Goal: Task Accomplishment & Management: Use online tool/utility

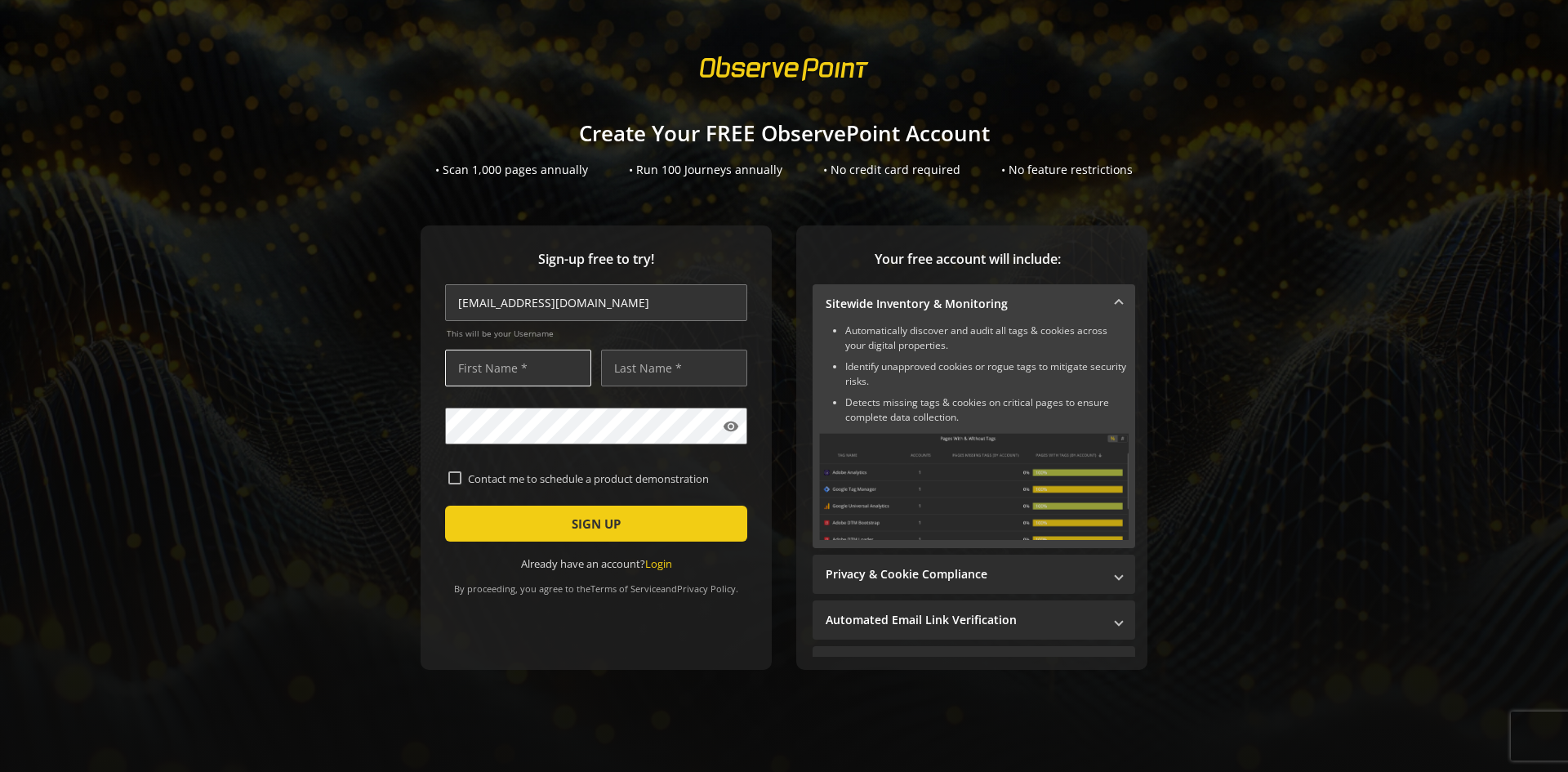
type input "[EMAIL_ADDRESS][DOMAIN_NAME]"
click at [529, 380] on input "text" at bounding box center [517, 368] width 146 height 37
type input "sds"
click at [627, 371] on input "text" at bounding box center [673, 368] width 146 height 37
type input "dss"
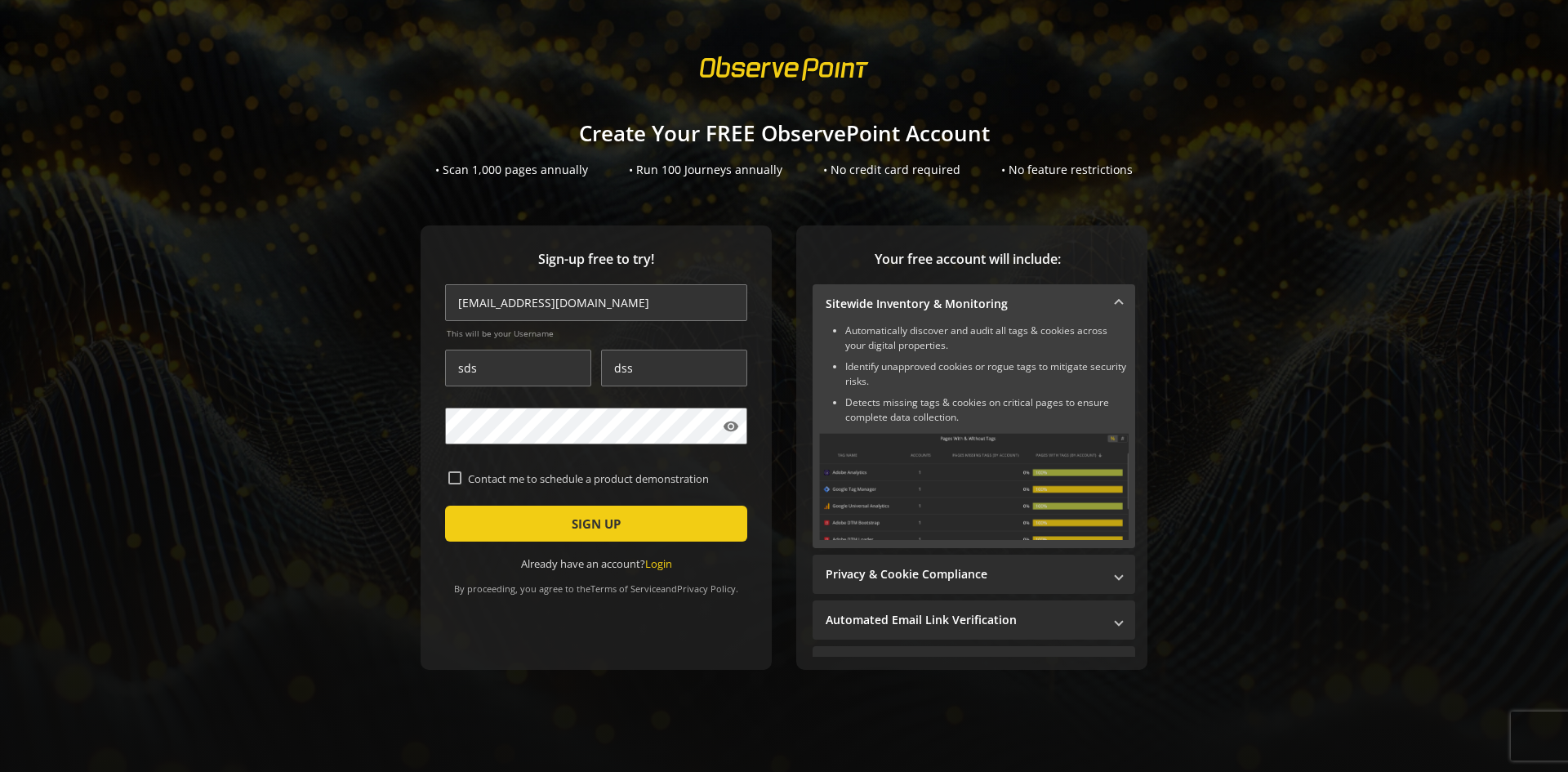
click at [475, 484] on label "Contact me to schedule a product demonstration" at bounding box center [603, 479] width 283 height 15
click at [462, 484] on input "Contact me to schedule a product demonstration" at bounding box center [455, 478] width 13 height 13
checkbox input "true"
click at [497, 517] on span "submit" at bounding box center [596, 523] width 302 height 39
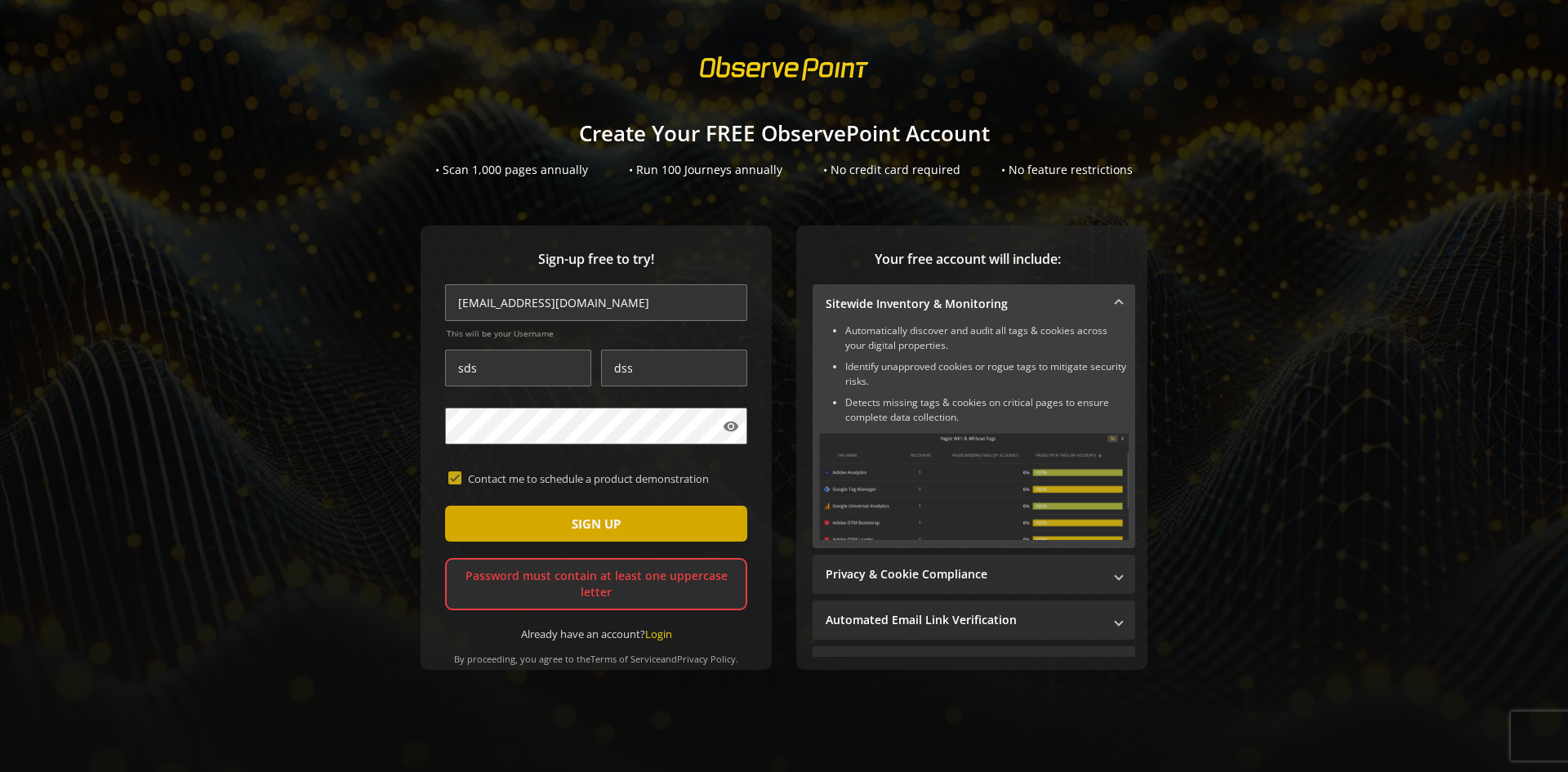
click at [590, 515] on span "SIGN UP" at bounding box center [596, 524] width 49 height 30
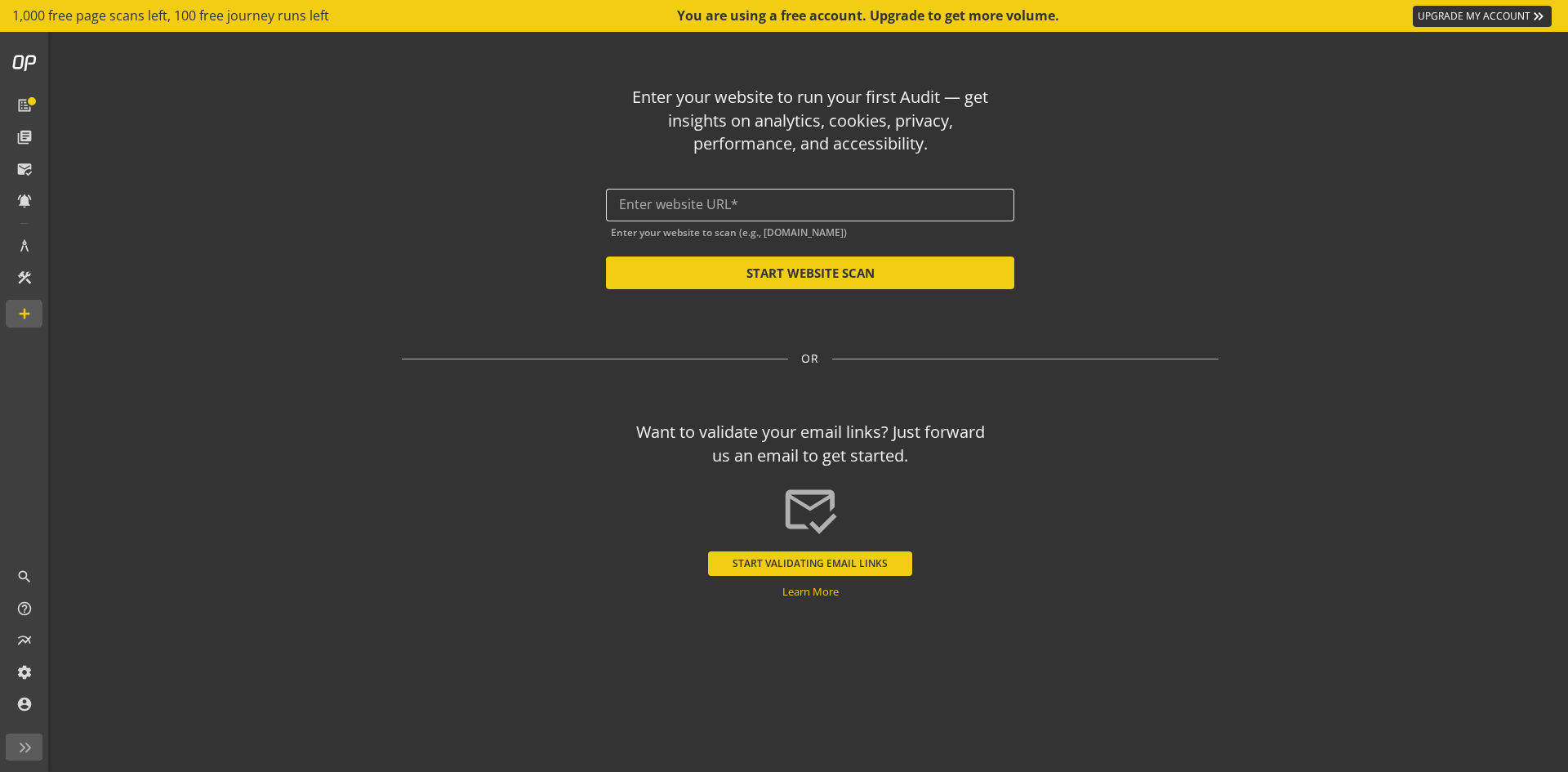
click at [696, 218] on div at bounding box center [809, 205] width 382 height 33
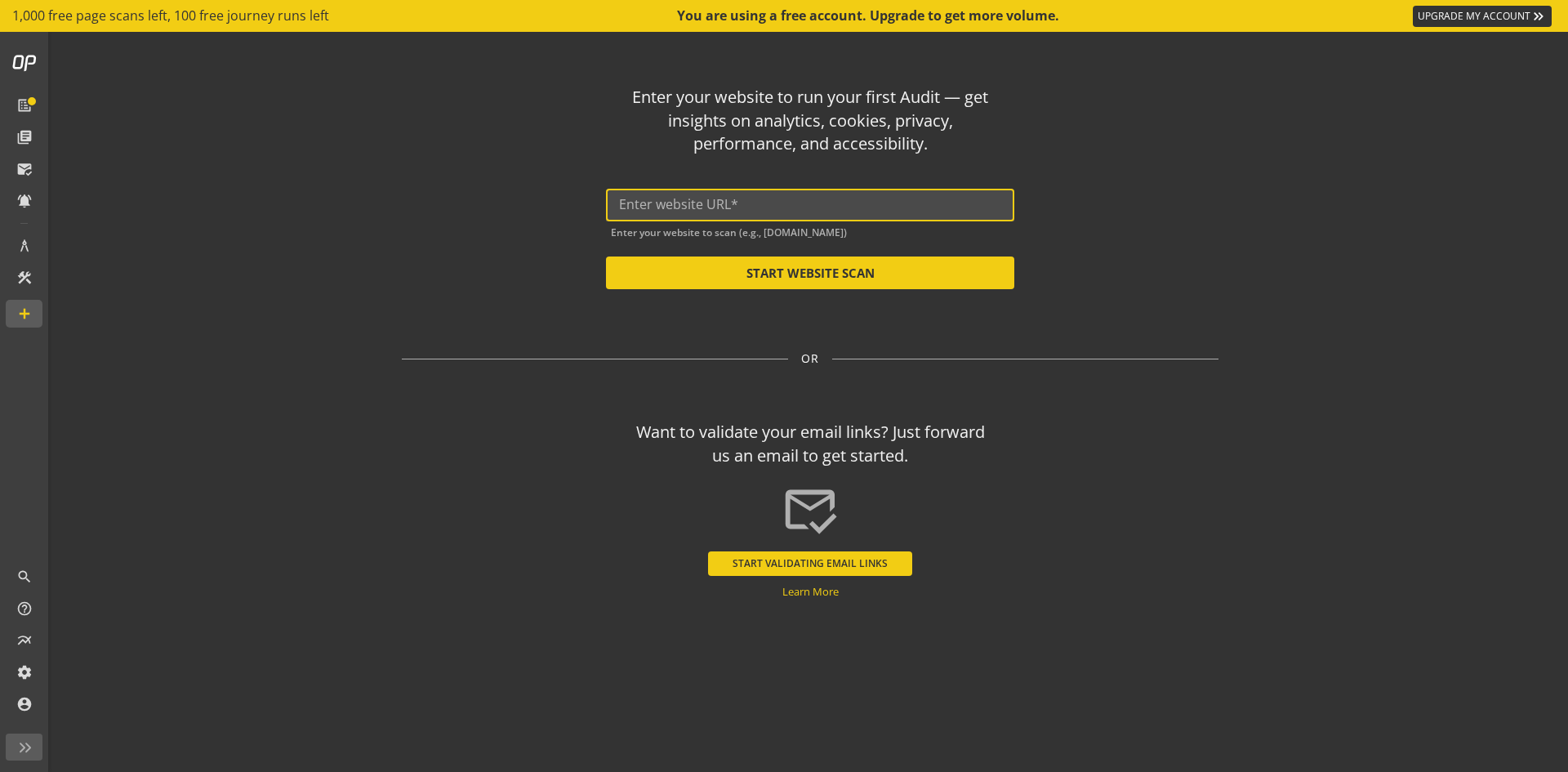
click at [683, 207] on input "text" at bounding box center [809, 205] width 382 height 16
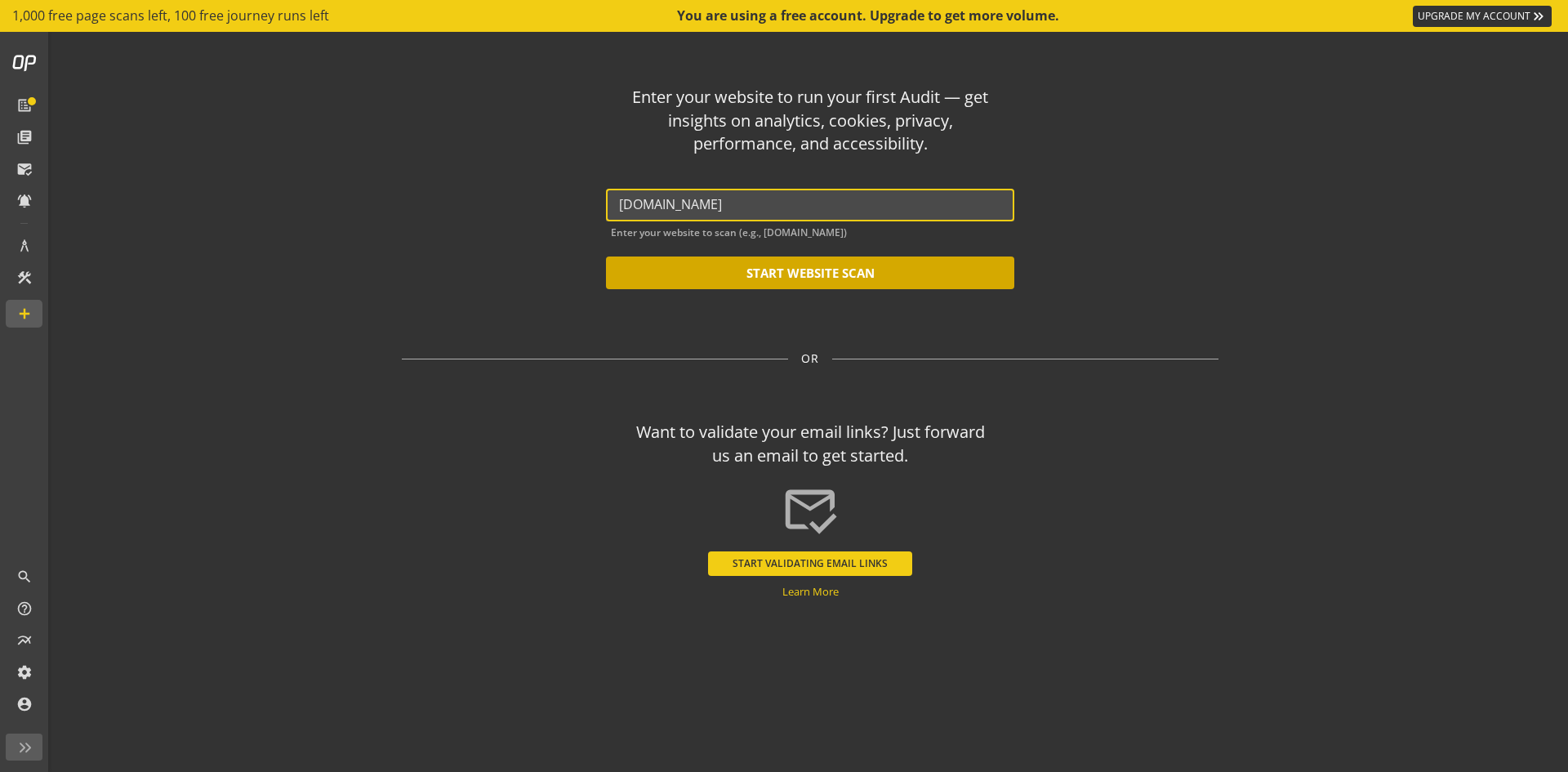
click at [696, 258] on button "START WEBSITE SCAN" at bounding box center [809, 272] width 408 height 33
type input "[URL][DOMAIN_NAME]"
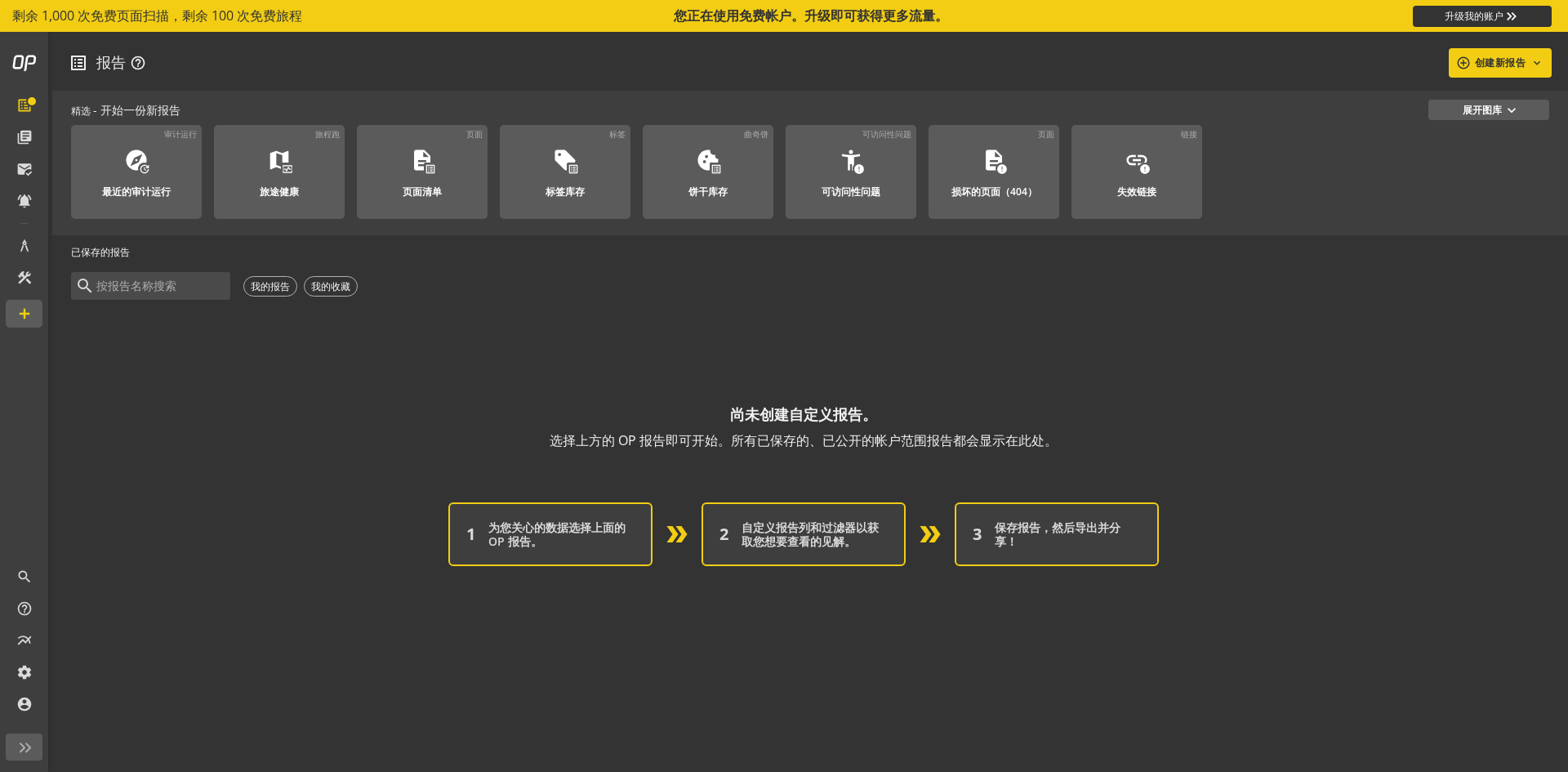
click at [250, 398] on op-account-reports-saved-reports-zero-state "尚未创建自定义报告。 选择上方的 OP 报告即可开始。所有已保存的、已公开的帐户范围报告都会显示在此处。 1 为您关心的数据选择上面的 OP 报告。 2 自定…" at bounding box center [803, 434] width 1465 height 263
click at [1483, 74] on font "创建新报告" at bounding box center [1500, 64] width 52 height 30
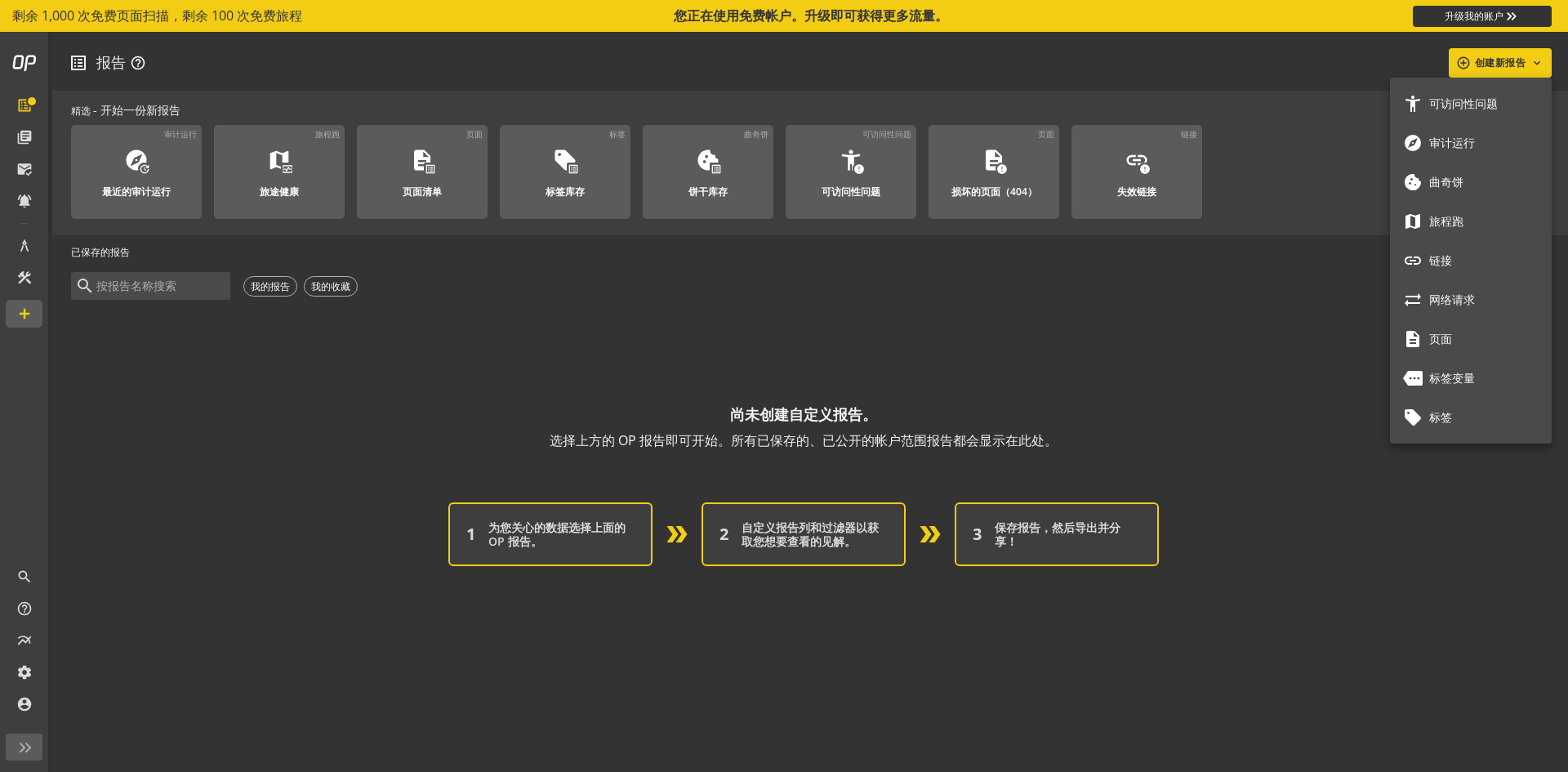
click at [1469, 108] on font "可访问性问题" at bounding box center [1463, 103] width 69 height 16
